Goal: Task Accomplishment & Management: Complete application form

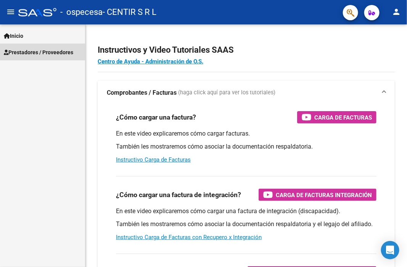
click at [53, 52] on span "Prestadores / Proveedores" at bounding box center [38, 52] width 69 height 8
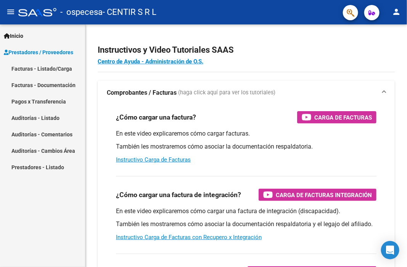
click at [52, 68] on link "Facturas - Listado/Carga" at bounding box center [42, 68] width 85 height 16
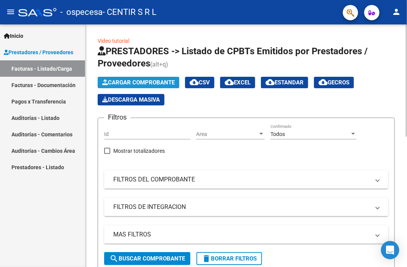
click at [118, 80] on span "Cargar Comprobante" at bounding box center [138, 82] width 73 height 7
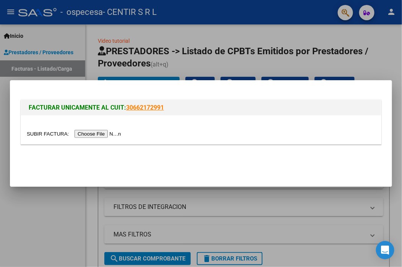
click at [94, 134] on input "file" at bounding box center [75, 134] width 97 height 8
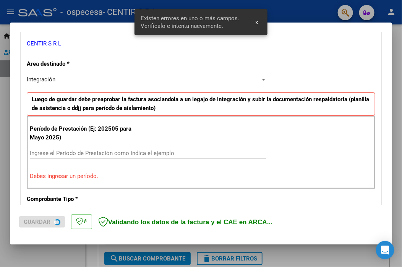
scroll to position [164, 0]
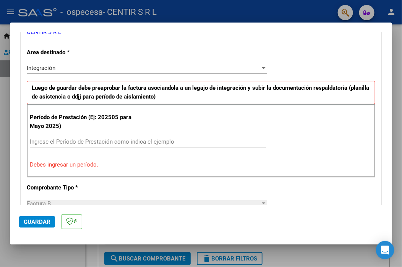
click at [86, 143] on input "Ingrese el Período de Prestación como indica el ejemplo" at bounding box center [148, 141] width 236 height 7
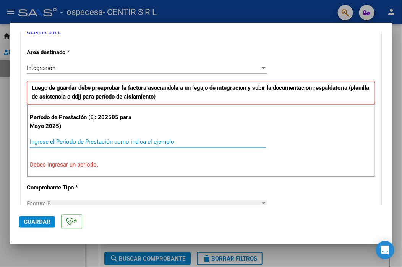
click at [87, 143] on input "Ingrese el Período de Prestación como indica el ejemplo" at bounding box center [148, 141] width 236 height 7
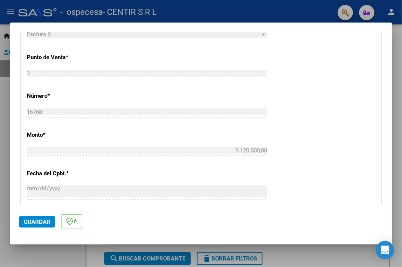
scroll to position [355, 0]
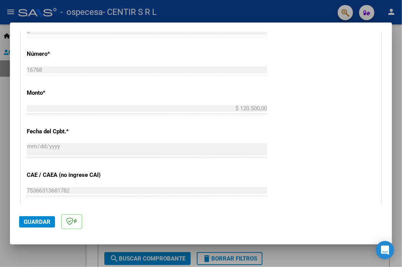
type input "202507"
click at [34, 173] on p "CAE / CAEA (no ingrese CAI)" at bounding box center [79, 175] width 105 height 9
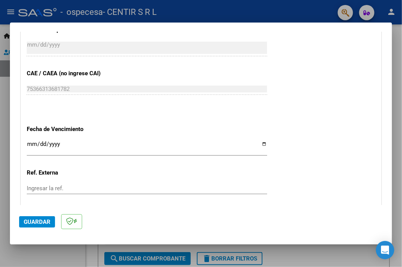
scroll to position [470, 0]
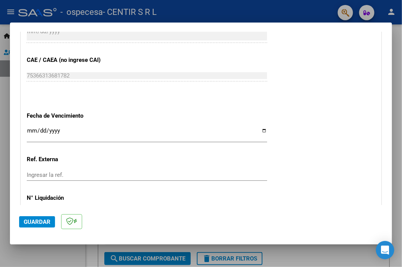
click at [34, 132] on input "Ingresar la fecha" at bounding box center [147, 134] width 240 height 12
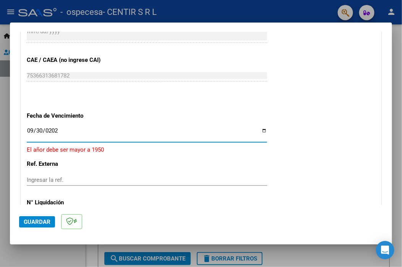
type input "[DATE]"
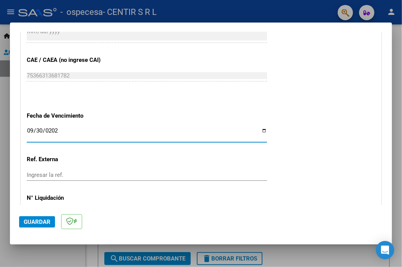
scroll to position [520, 0]
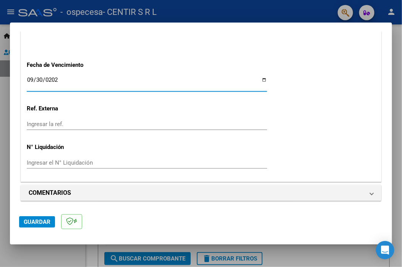
click at [44, 224] on span "Guardar" at bounding box center [37, 221] width 27 height 7
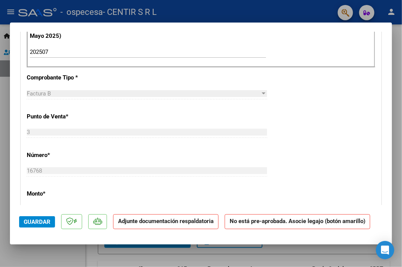
scroll to position [152, 0]
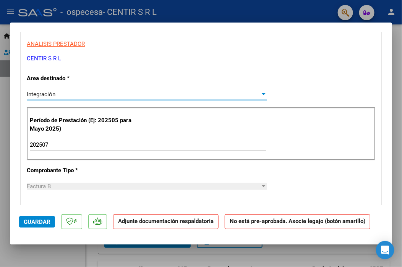
click at [262, 94] on div at bounding box center [264, 94] width 4 height 2
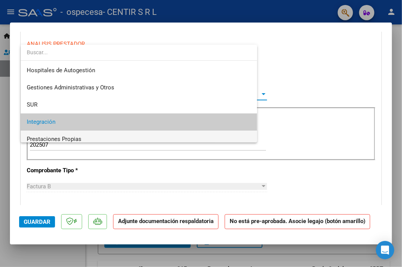
scroll to position [28, 0]
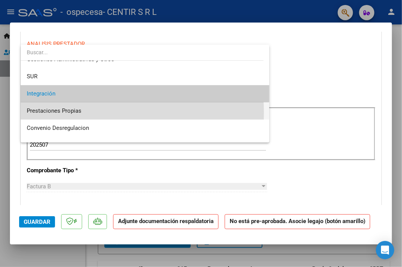
click at [91, 113] on span "Prestaciones Propias" at bounding box center [145, 110] width 236 height 17
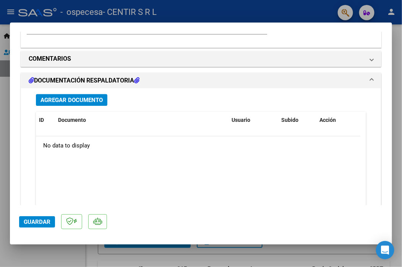
scroll to position [610, 0]
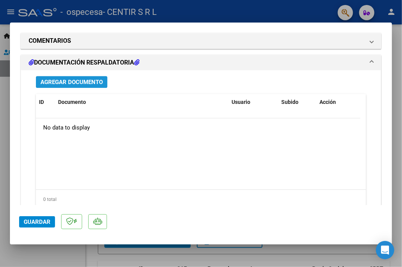
click at [79, 84] on span "Agregar Documento" at bounding box center [71, 82] width 62 height 7
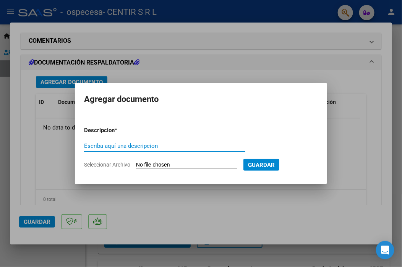
click at [120, 145] on input "Escriba aquí una descripcion" at bounding box center [164, 145] width 161 height 7
type input "prestaciones julio-[DATE]"
click at [160, 158] on div "prestaciones julio-[DATE] Escriba aquí una descripcion" at bounding box center [164, 149] width 161 height 19
click at [213, 158] on div "prestaciones julio-[DATE] Escriba aquí una descripcion" at bounding box center [164, 149] width 161 height 19
click at [189, 147] on input "prestaciones julio-[DATE]" at bounding box center [164, 145] width 161 height 7
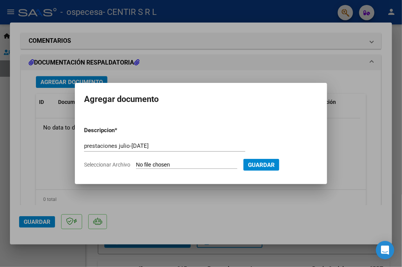
click at [173, 158] on div "prestaciones julio-[DATE] Escriba aquí una descripcion" at bounding box center [164, 149] width 161 height 19
click at [171, 159] on form "Descripcion * prestaciones julio-[DATE] Escriba aquí una descripcion Selecciona…" at bounding box center [201, 147] width 234 height 55
click at [170, 143] on input "prestaciones julio-[DATE]" at bounding box center [164, 145] width 161 height 7
click at [139, 160] on form "Descripcion * prestaciones julio-[DATE] Escriba aquí una descripcion Selecciona…" at bounding box center [201, 147] width 234 height 55
click at [153, 166] on input "Seleccionar Archivo" at bounding box center [186, 164] width 101 height 7
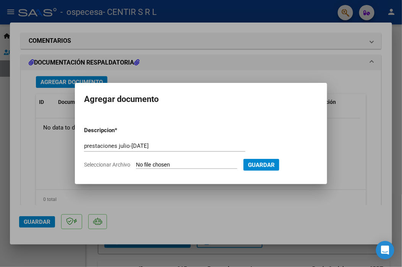
type input "C:\fakepath\CERAMISTAS FC16768.pdf"
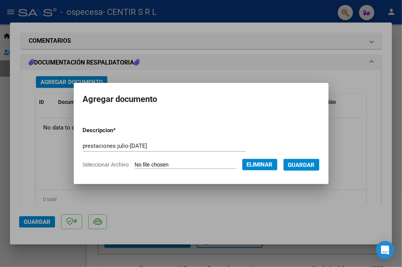
click at [300, 164] on span "Guardar" at bounding box center [301, 164] width 27 height 7
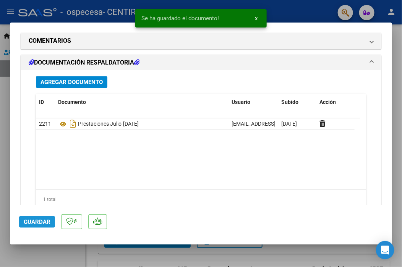
click at [32, 221] on span "Guardar" at bounding box center [37, 221] width 27 height 7
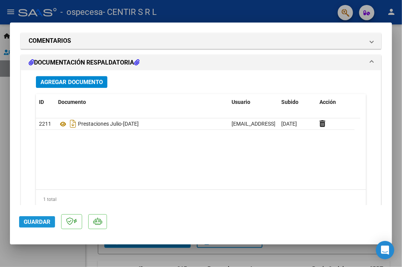
click at [35, 217] on button "Guardar" at bounding box center [37, 221] width 36 height 11
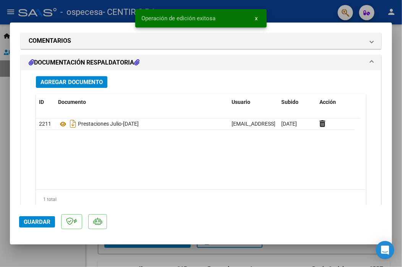
click at [3, 181] on div at bounding box center [201, 133] width 402 height 267
type input "$ 0,00"
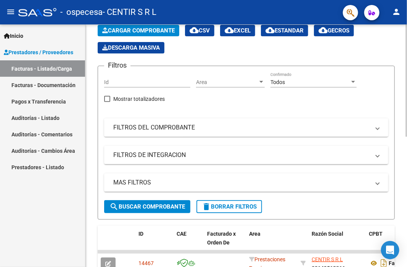
scroll to position [0, 0]
